Goal: Transaction & Acquisition: Download file/media

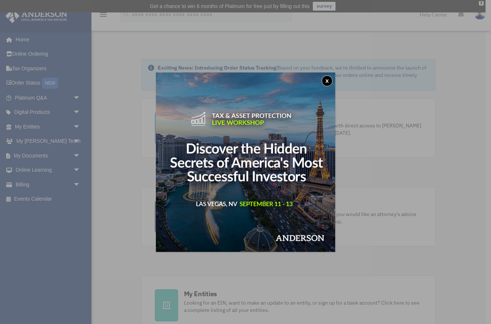
click at [327, 81] on button "x" at bounding box center [327, 80] width 11 height 11
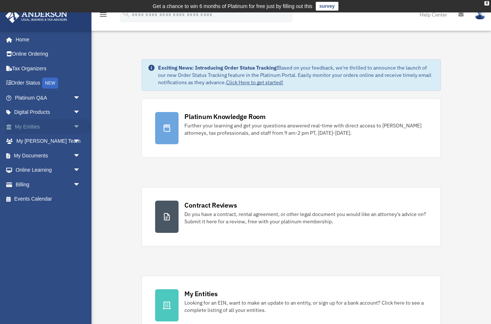
click at [77, 125] on span "arrow_drop_down" at bounding box center [80, 126] width 15 height 15
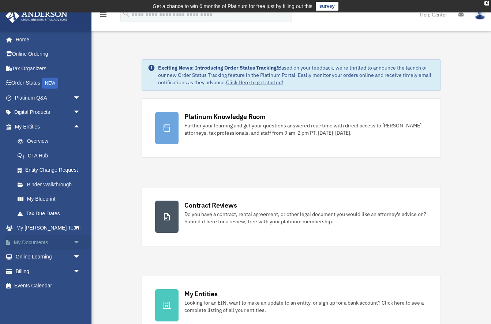
click at [42, 239] on link "My Documents arrow_drop_down" at bounding box center [48, 242] width 86 height 15
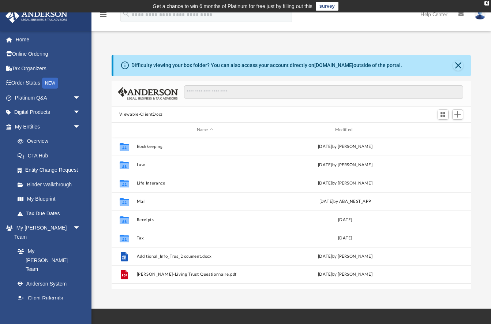
scroll to position [166, 360]
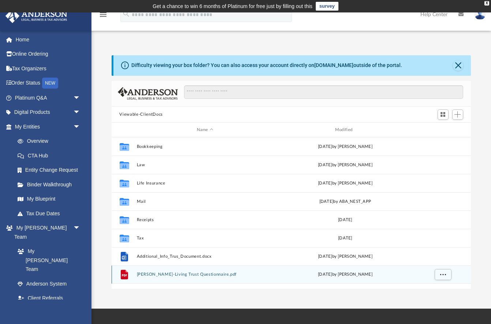
click at [169, 273] on button "[PERSON_NAME]-Living Trust Questionnaire.pdf" at bounding box center [204, 274] width 137 height 5
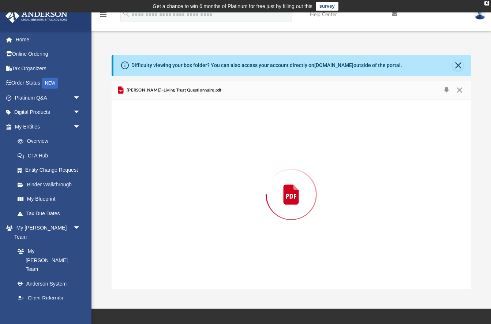
click at [169, 273] on div "Preview" at bounding box center [292, 194] width 360 height 189
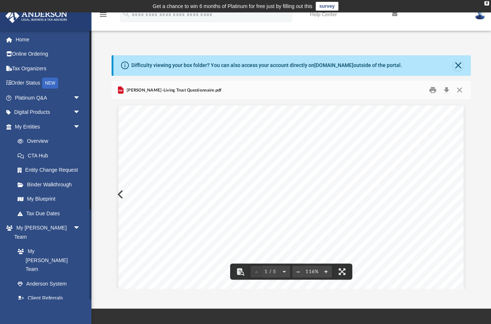
click at [43, 305] on link "My Documents arrow_drop_down" at bounding box center [48, 312] width 86 height 15
click at [38, 320] on link "Box" at bounding box center [50, 327] width 81 height 15
click at [458, 66] on button "Close" at bounding box center [458, 65] width 10 height 10
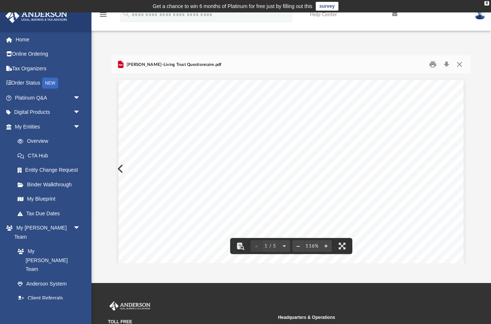
scroll to position [0, 0]
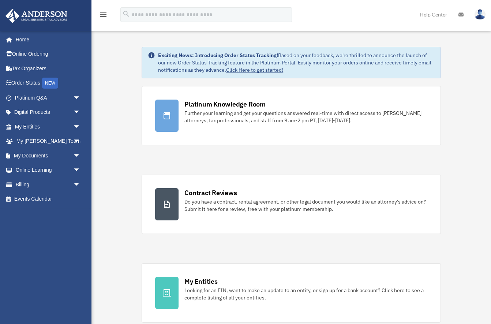
drag, startPoint x: 0, startPoint y: 0, endPoint x: 27, endPoint y: 298, distance: 299.4
click at [27, 298] on div "[EMAIL_ADDRESS][DOMAIN_NAME] Sign Out [EMAIL_ADDRESS][DOMAIN_NAME] Home Online …" at bounding box center [45, 164] width 91 height 269
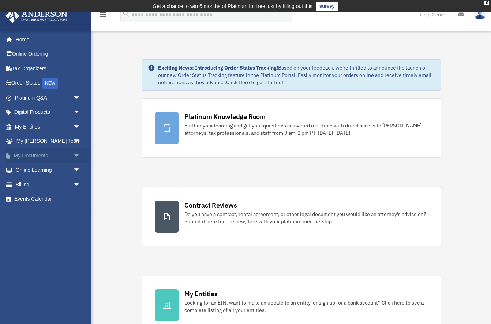
click at [44, 151] on link "My Documents arrow_drop_down" at bounding box center [48, 155] width 86 height 15
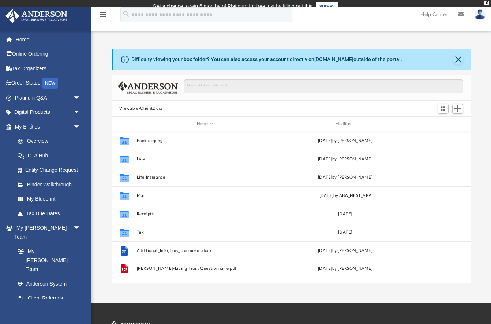
scroll to position [166, 360]
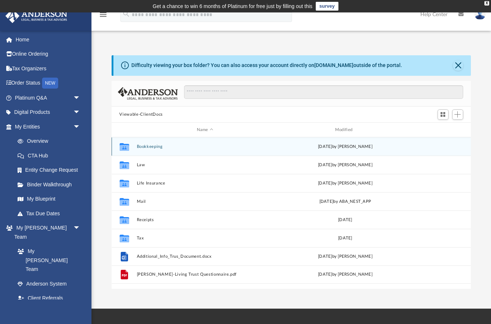
click at [148, 148] on button "Bookkeeping" at bounding box center [204, 146] width 137 height 5
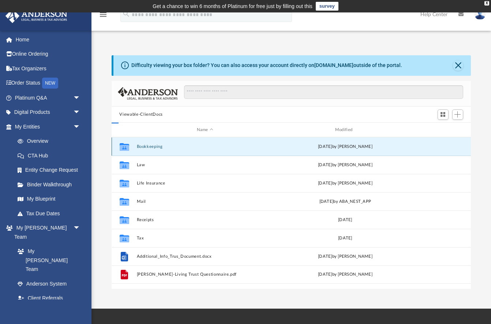
click at [148, 148] on button "Bookkeeping" at bounding box center [204, 146] width 137 height 5
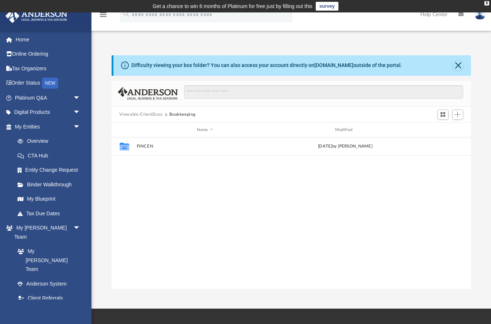
click at [151, 109] on div "Viewable-ClientDocs Bookkeeping" at bounding box center [292, 114] width 360 height 16
click at [150, 112] on button "Viewable-ClientDocs" at bounding box center [140, 114] width 43 height 7
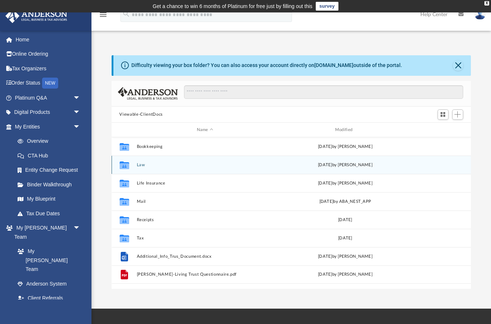
click at [135, 165] on div "Collaborated Folder Law [DATE] by [PERSON_NAME]" at bounding box center [292, 164] width 360 height 18
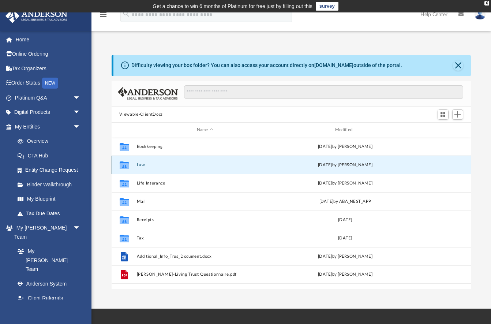
click at [138, 165] on button "Law" at bounding box center [204, 164] width 137 height 5
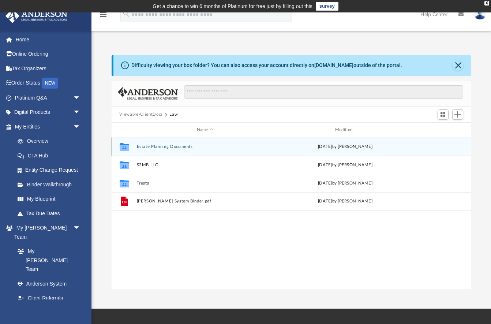
click at [165, 147] on button "Estate Planning Documents" at bounding box center [204, 146] width 137 height 5
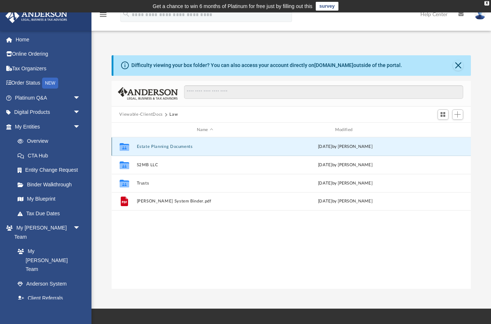
click at [165, 147] on button "Estate Planning Documents" at bounding box center [204, 146] width 137 height 5
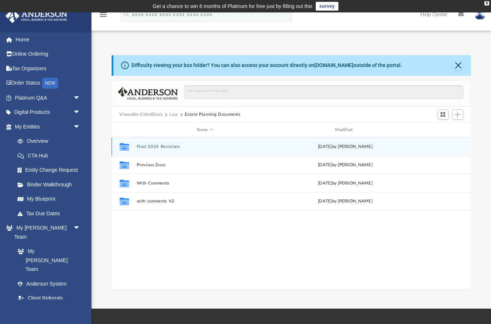
click at [165, 148] on button "Final 2024 Revisions" at bounding box center [204, 146] width 137 height 5
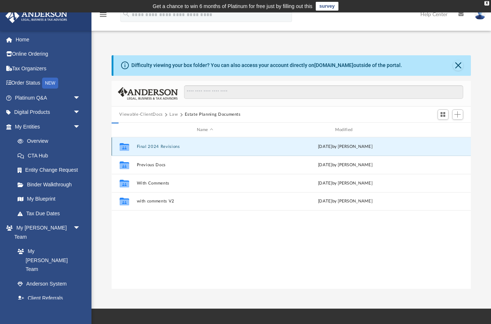
click at [165, 148] on button "Final 2024 Revisions" at bounding box center [204, 146] width 137 height 5
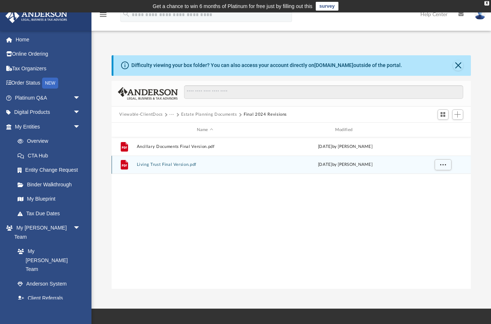
click at [164, 168] on div "File Living Trust Final Version.pdf [DATE] by [PERSON_NAME]" at bounding box center [292, 164] width 360 height 18
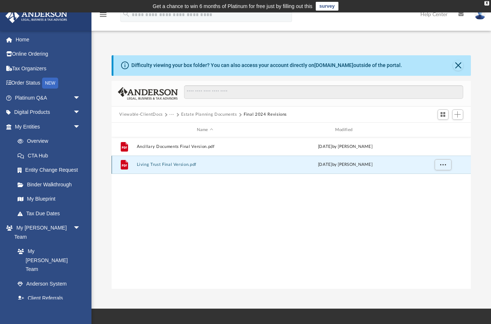
click at [162, 166] on button "Living Trust Final Version.pdf" at bounding box center [204, 164] width 137 height 5
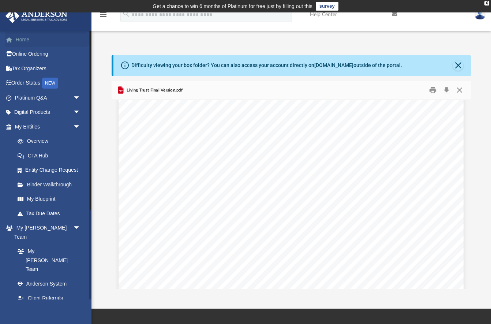
scroll to position [0, 0]
click at [20, 42] on link "Home" at bounding box center [48, 39] width 86 height 15
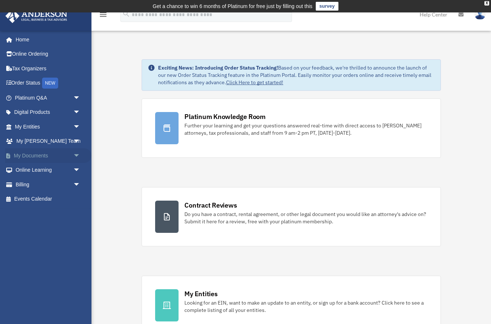
click at [76, 156] on span "arrow_drop_down" at bounding box center [80, 155] width 15 height 15
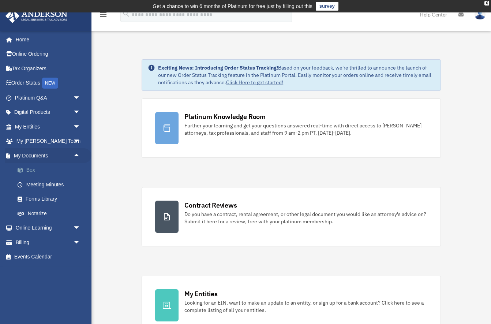
click at [37, 164] on link "Box" at bounding box center [50, 170] width 81 height 15
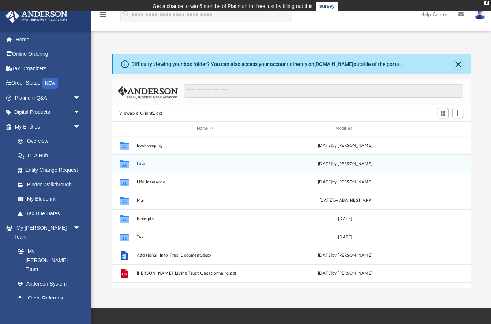
scroll to position [166, 360]
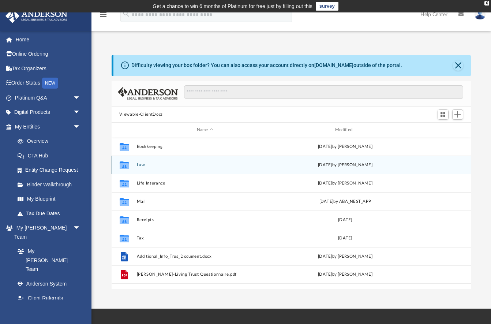
click at [151, 167] on button "Law" at bounding box center [204, 164] width 137 height 5
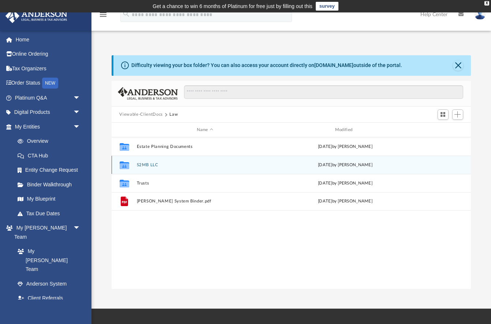
click at [151, 170] on div "Collaborated Folder S2MB LLC [DATE] by [PERSON_NAME]" at bounding box center [292, 164] width 360 height 18
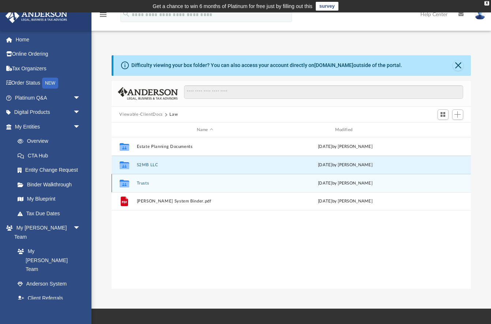
click at [149, 186] on div "Collaborated Folder Trusts Thu Jun 15 2023 by T Hambelton" at bounding box center [292, 183] width 360 height 18
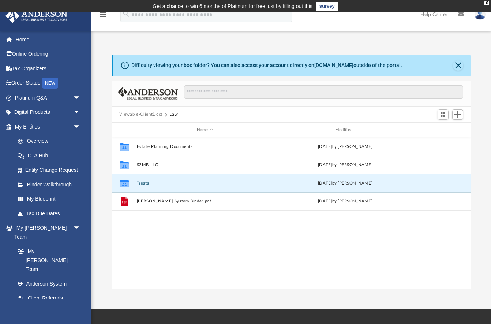
click at [149, 186] on div "Collaborated Folder Trusts Thu Jun 15 2023 by T Hambelton" at bounding box center [292, 183] width 360 height 18
click at [136, 184] on div "Collaborated Folder Trusts Thu Jun 15 2023 by T Hambelton" at bounding box center [292, 183] width 360 height 18
click at [148, 184] on button "Trusts" at bounding box center [204, 183] width 137 height 5
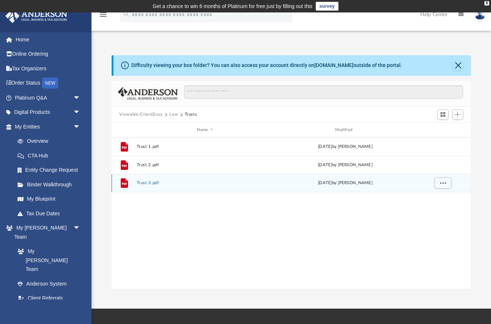
click at [150, 183] on button "Trust 3.pdf" at bounding box center [204, 183] width 137 height 5
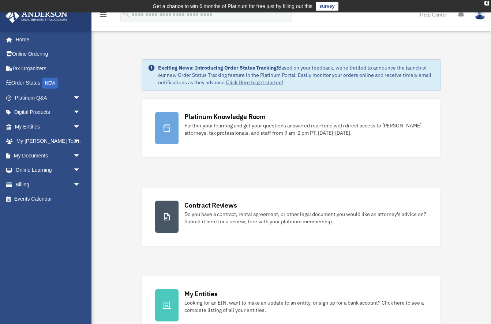
click at [53, 139] on link "My [PERSON_NAME] Team arrow_drop_down" at bounding box center [48, 141] width 86 height 15
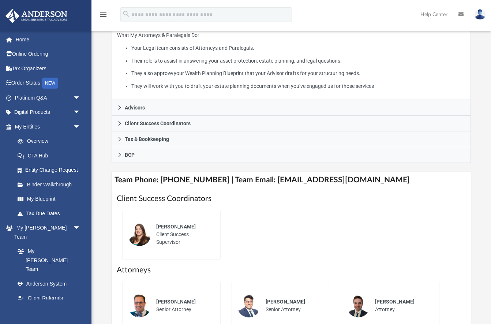
scroll to position [177, 0]
click at [167, 223] on span "Alisha Basom" at bounding box center [176, 226] width 40 height 6
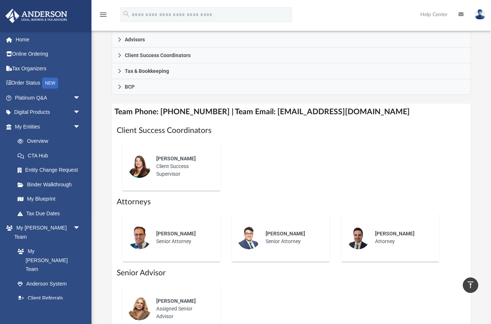
scroll to position [248, 0]
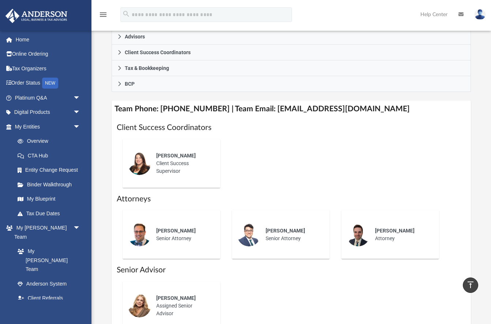
click at [271, 101] on h4 "Team Phone: (725) 201-7544 | Team Email: myteam@andersonadvisors.com" at bounding box center [292, 109] width 360 height 16
drag, startPoint x: 271, startPoint y: 101, endPoint x: 350, endPoint y: 101, distance: 79.0
click at [350, 101] on h4 "Team Phone: (725) 201-7544 | Team Email: myteam@andersonadvisors.com" at bounding box center [292, 109] width 360 height 16
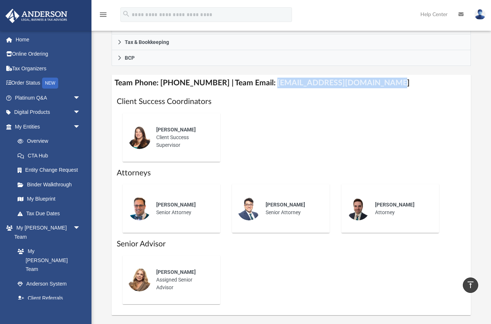
scroll to position [279, 0]
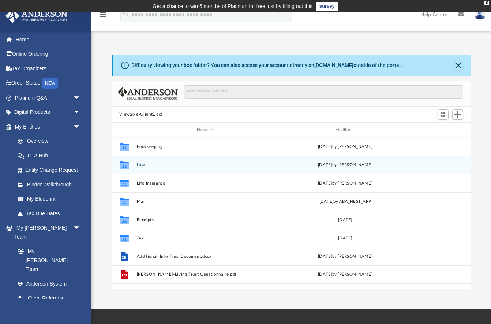
scroll to position [166, 360]
click at [140, 165] on button "Law" at bounding box center [204, 164] width 137 height 5
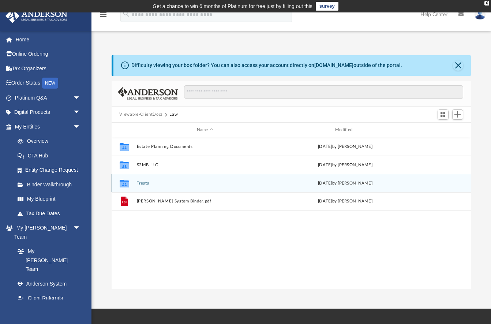
click at [139, 181] on button "Trusts" at bounding box center [204, 183] width 137 height 5
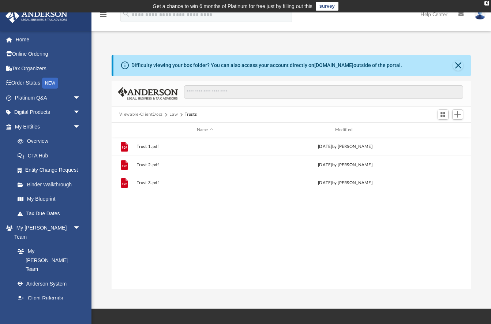
click at [176, 115] on button "Law" at bounding box center [173, 114] width 8 height 7
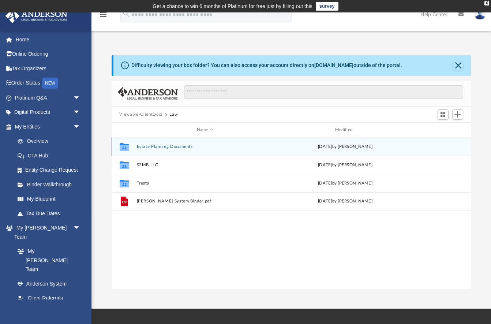
click at [156, 146] on button "Estate Planning Documents" at bounding box center [204, 146] width 137 height 5
click at [155, 148] on button "Final 2024 Revisions" at bounding box center [204, 146] width 137 height 5
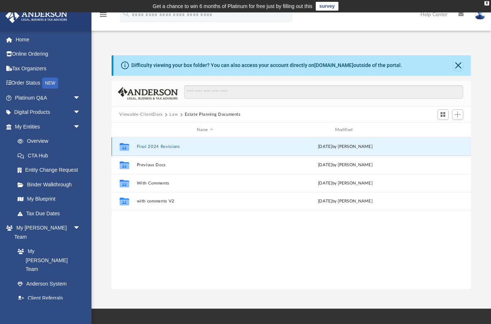
click at [155, 148] on button "Final 2024 Revisions" at bounding box center [204, 146] width 137 height 5
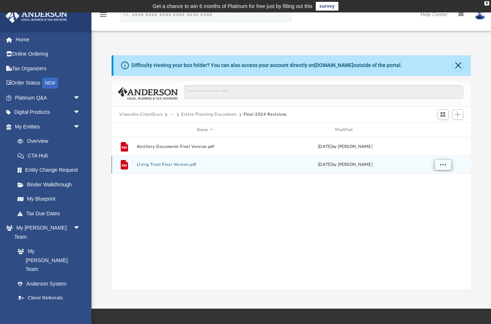
click at [450, 168] on button "More options" at bounding box center [442, 164] width 17 height 11
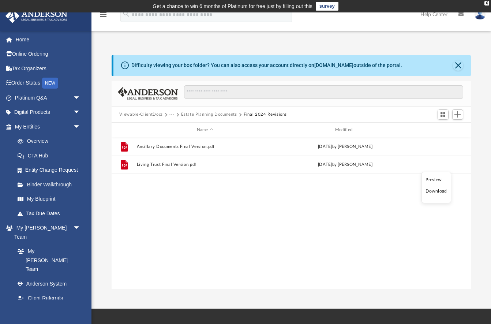
click at [436, 190] on li "Download" at bounding box center [435, 191] width 21 height 8
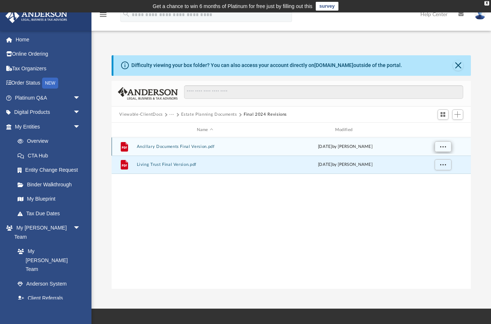
click at [443, 146] on span "More options" at bounding box center [443, 146] width 6 height 4
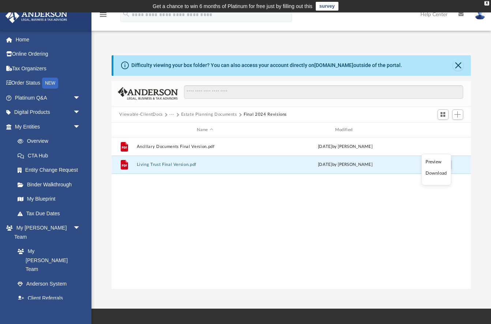
click at [437, 174] on li "Download" at bounding box center [435, 173] width 21 height 8
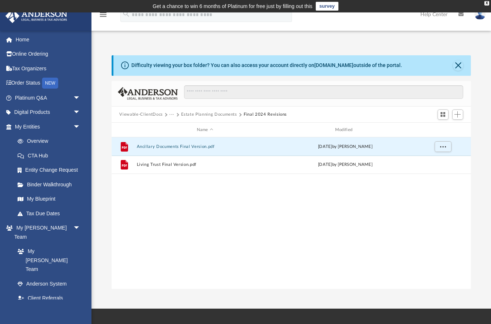
click at [211, 112] on button "Estate Planning Documents" at bounding box center [209, 114] width 56 height 7
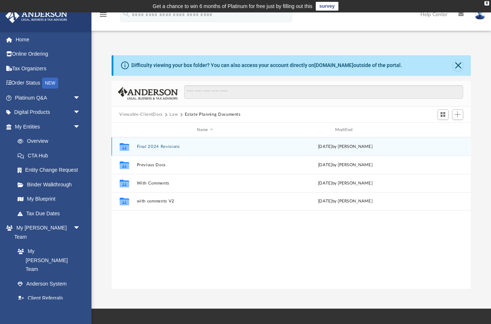
click at [161, 149] on button "Final 2024 Revisions" at bounding box center [204, 146] width 137 height 5
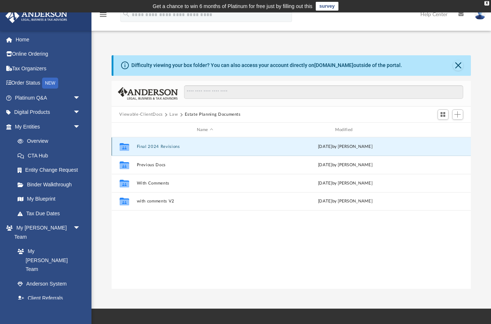
click at [161, 149] on button "Final 2024 Revisions" at bounding box center [204, 146] width 137 height 5
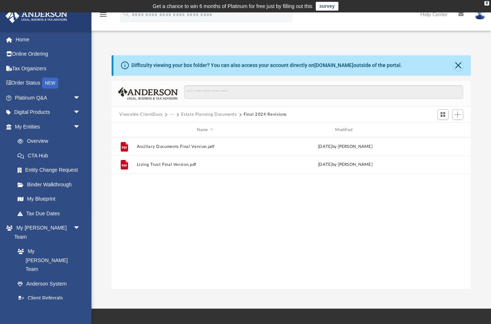
click at [212, 114] on button "Estate Planning Documents" at bounding box center [209, 114] width 56 height 7
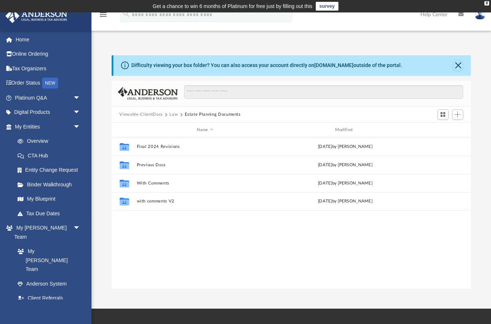
click at [252, 237] on div "Collaborated Folder Final 2024 Revisions [DATE] by [PERSON_NAME] Collaborated F…" at bounding box center [292, 212] width 360 height 151
click at [246, 244] on div "Collaborated Folder Final 2024 Revisions [DATE] by [PERSON_NAME] Collaborated F…" at bounding box center [292, 212] width 360 height 151
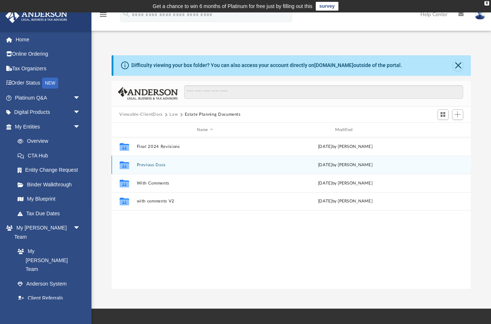
click at [148, 168] on div "Collaborated Folder Previous Docs [DATE] by [PERSON_NAME]" at bounding box center [292, 164] width 360 height 18
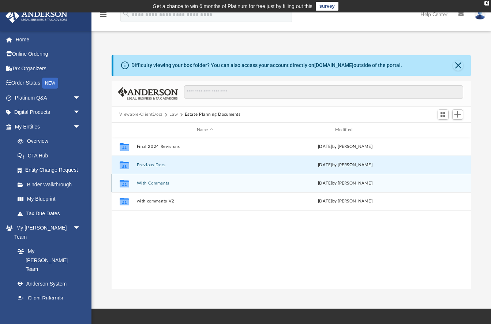
click at [149, 181] on button "With Comments" at bounding box center [204, 183] width 137 height 5
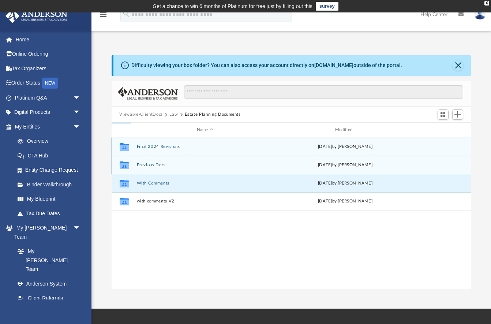
click at [152, 161] on div "Collaborated Folder Previous Docs [DATE] by [PERSON_NAME]" at bounding box center [292, 164] width 360 height 18
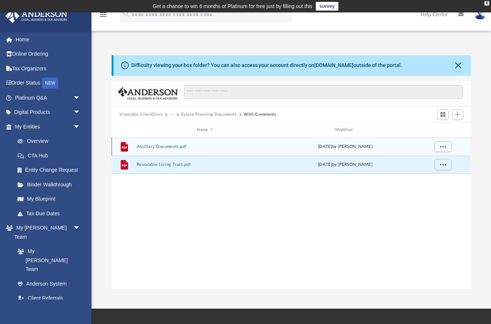
click at [158, 149] on div "File Ancillary Documents.pdf [DATE] by [PERSON_NAME]" at bounding box center [292, 146] width 360 height 18
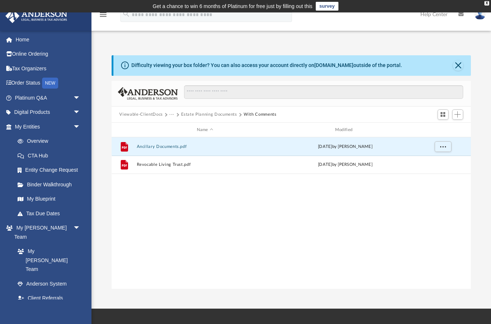
click at [209, 116] on button "Estate Planning Documents" at bounding box center [209, 114] width 56 height 7
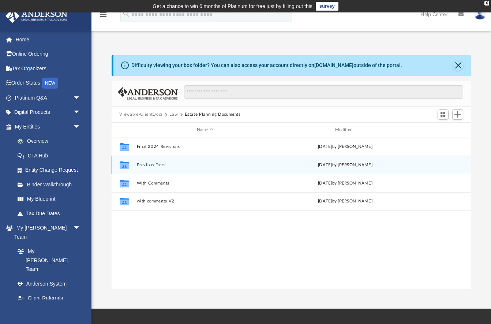
click at [166, 167] on button "Previous Docs" at bounding box center [204, 164] width 137 height 5
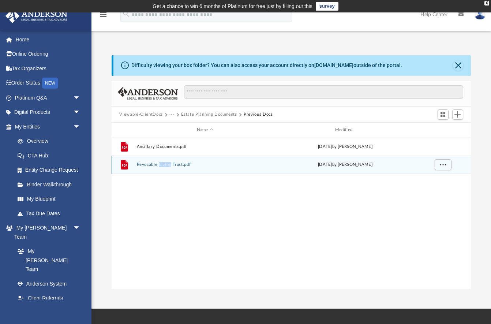
click at [166, 167] on div "File Revocable Living Trust.pdf [DATE] by [PERSON_NAME]" at bounding box center [292, 164] width 360 height 18
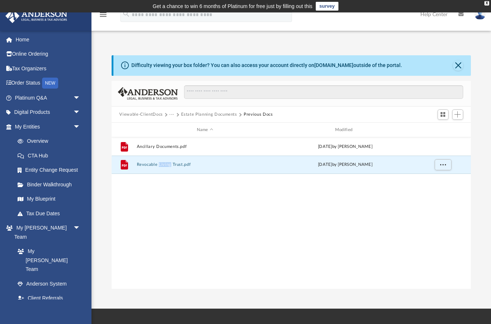
click at [220, 116] on button "Estate Planning Documents" at bounding box center [209, 114] width 56 height 7
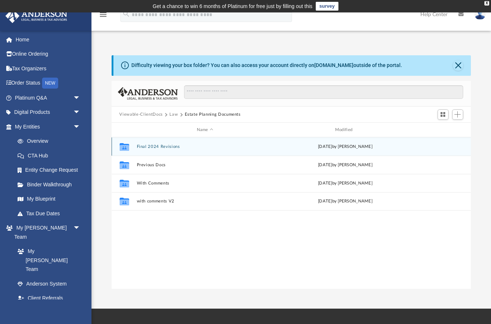
click at [157, 148] on button "Final 2024 Revisions" at bounding box center [204, 146] width 137 height 5
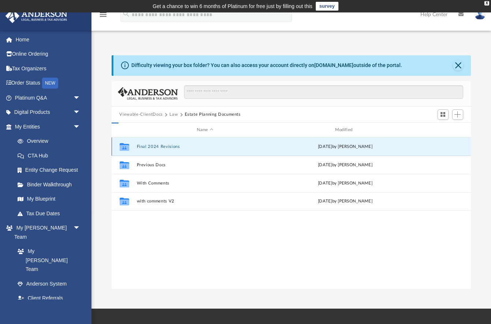
click at [157, 148] on button "Final 2024 Revisions" at bounding box center [204, 146] width 137 height 5
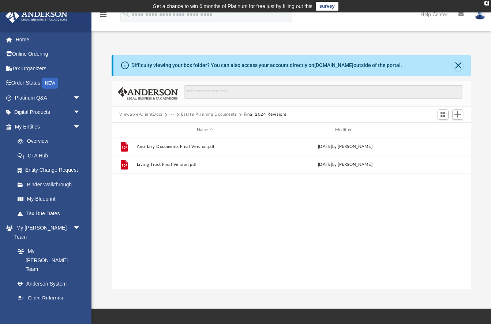
click at [207, 116] on button "Estate Planning Documents" at bounding box center [209, 114] width 56 height 7
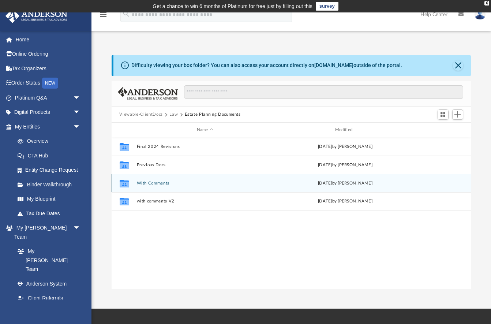
click at [166, 184] on button "With Comments" at bounding box center [204, 183] width 137 height 5
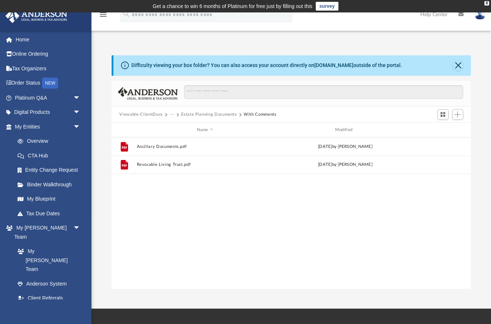
click at [166, 184] on div "File Ancillary Documents.pdf [DATE] by [PERSON_NAME] File Revocable Living Trus…" at bounding box center [292, 212] width 360 height 151
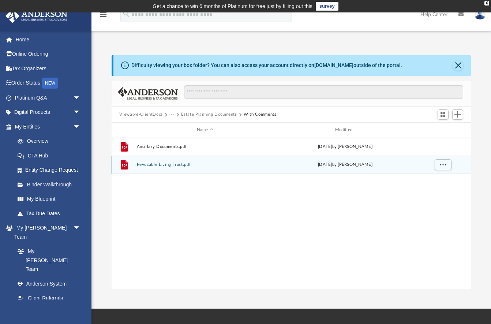
click at [165, 167] on div "File Revocable Living Trust.pdf [DATE] by [PERSON_NAME]" at bounding box center [292, 164] width 360 height 18
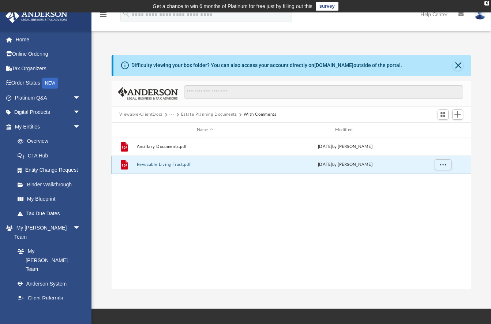
click at [167, 166] on button "Revocable Living Trust.pdf" at bounding box center [204, 164] width 137 height 5
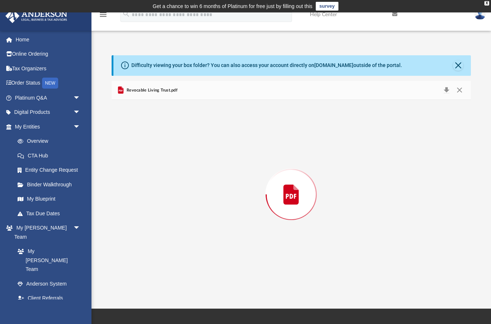
click at [167, 166] on div "Preview" at bounding box center [292, 194] width 360 height 189
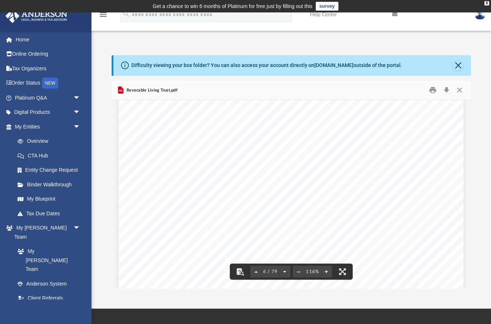
scroll to position [2355, 0]
click at [447, 91] on button "Download" at bounding box center [446, 90] width 13 height 11
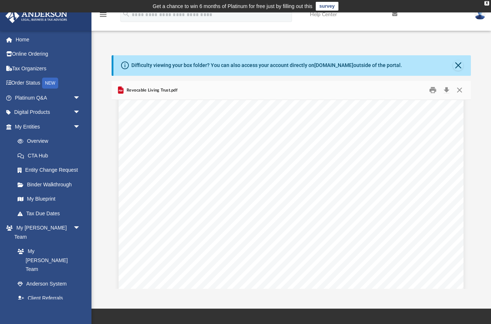
scroll to position [2938, 0]
